Goal: Task Accomplishment & Management: Manage account settings

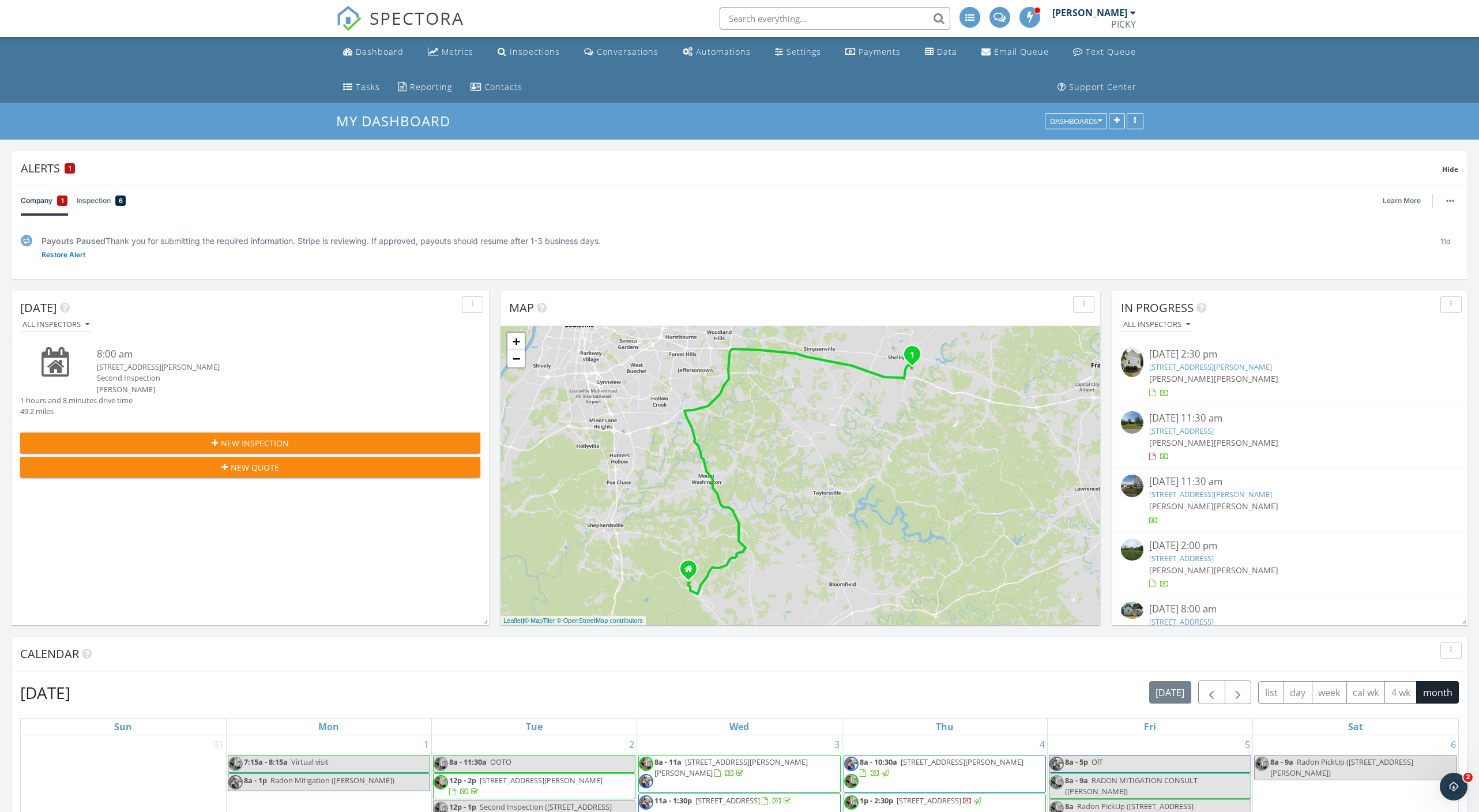
click at [1222, 370] on link "1016 Clark St, New Albany, IN 47150" at bounding box center [1211, 366] width 123 height 10
click at [1212, 363] on link "1016 Clark St, New Albany, IN 47150" at bounding box center [1211, 366] width 123 height 10
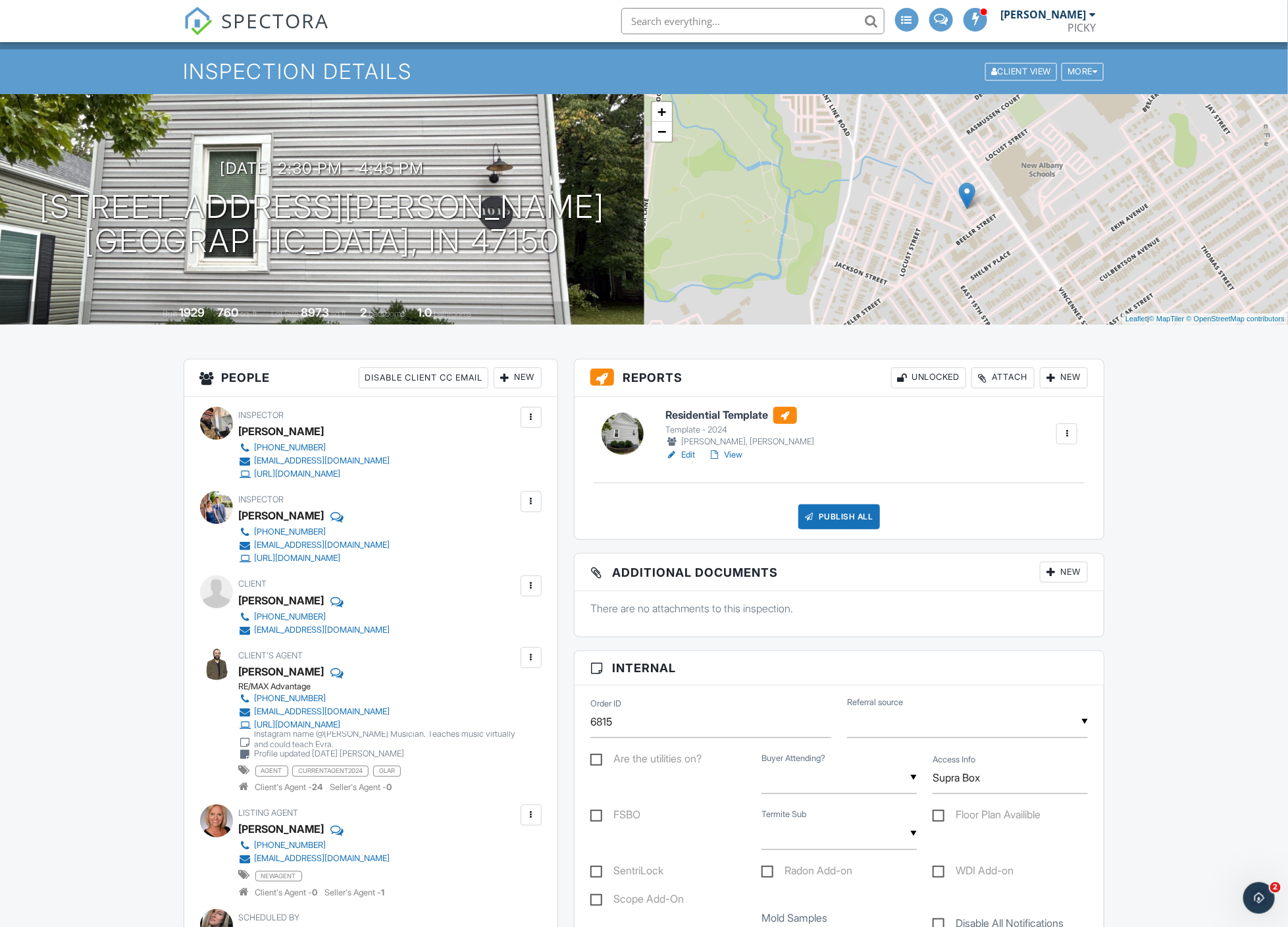
scroll to position [78, 0]
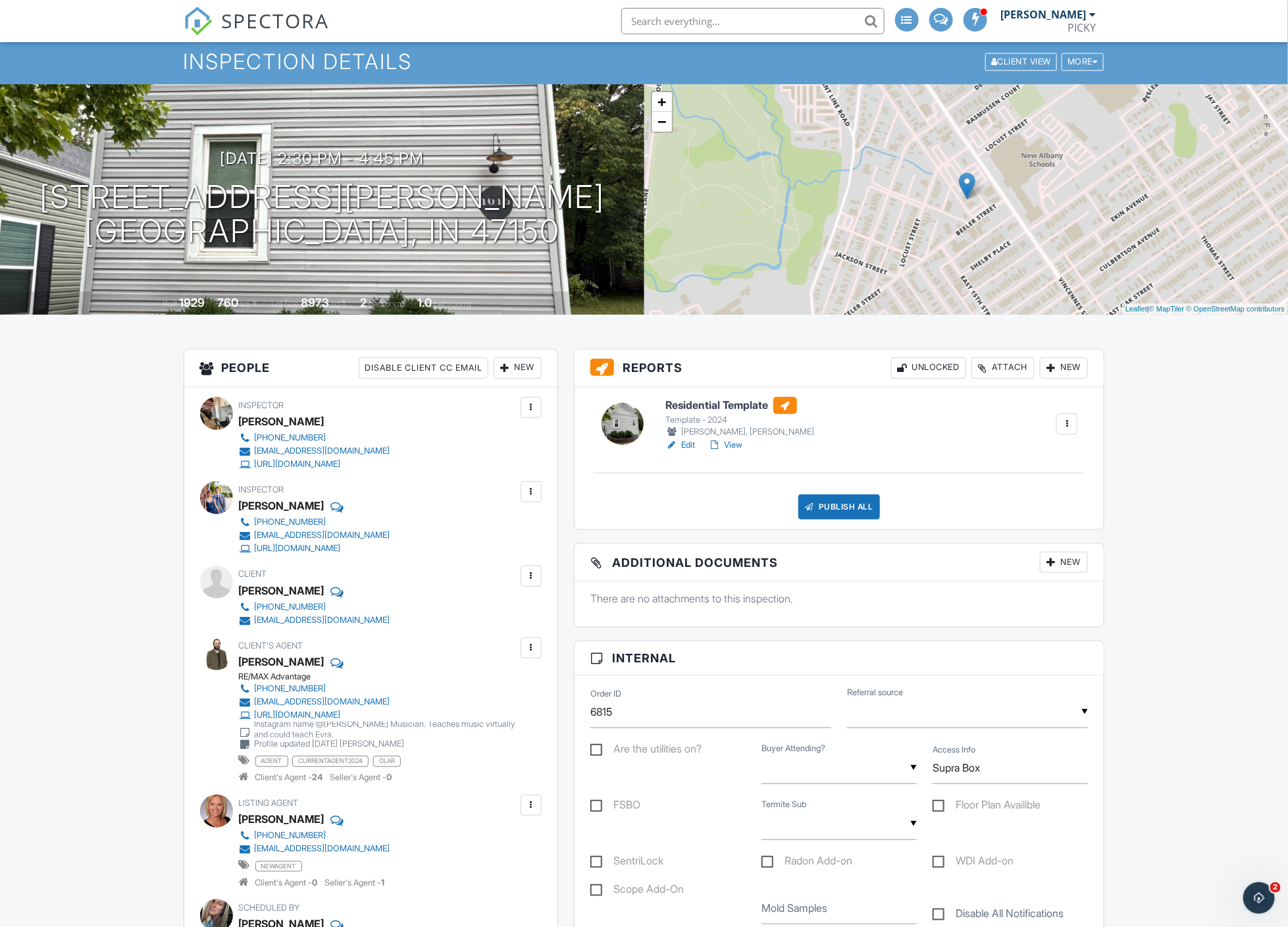
click at [688, 445] on link "Edit" at bounding box center [680, 445] width 29 height 13
